Goal: Information Seeking & Learning: Learn about a topic

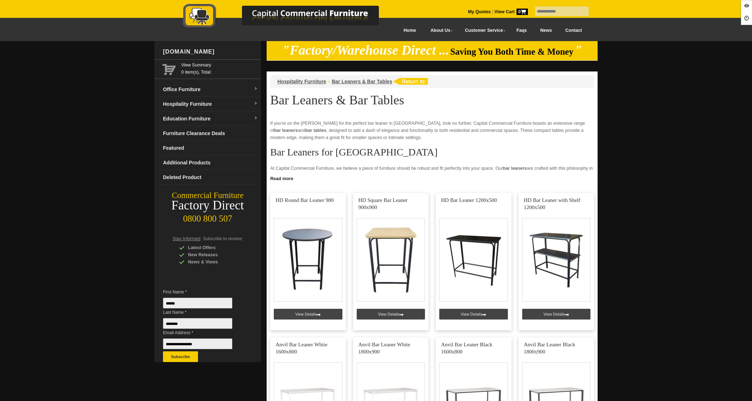
scroll to position [520, 0]
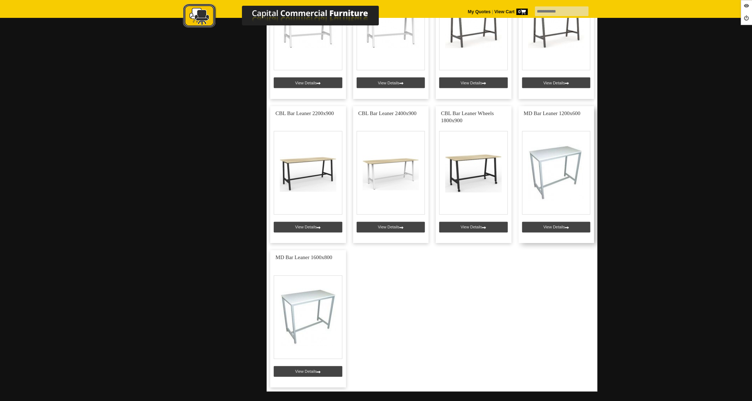
click at [545, 228] on link at bounding box center [556, 174] width 76 height 137
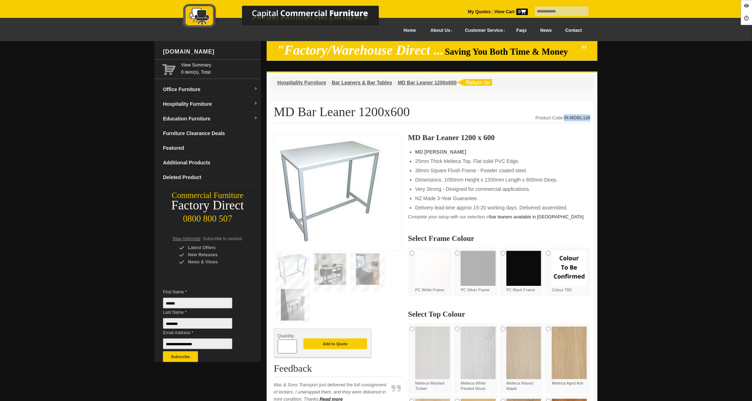
click at [589, 115] on strong "IR-MDBL126" at bounding box center [577, 117] width 26 height 5
copy strong "IR-MDBL126"
drag, startPoint x: 479, startPoint y: 136, endPoint x: 409, endPoint y: 136, distance: 69.7
click at [409, 136] on h3 "MD Bar Leaner 1200 x 600" at bounding box center [499, 137] width 182 height 7
copy h3 "MD Bar Leaner 1200 x 600"
